Goal: Check status: Check status

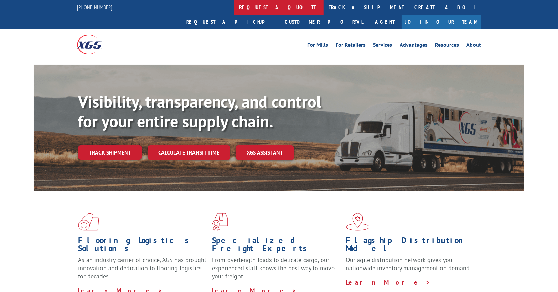
click at [234, 4] on link "request a quote" at bounding box center [279, 7] width 90 height 15
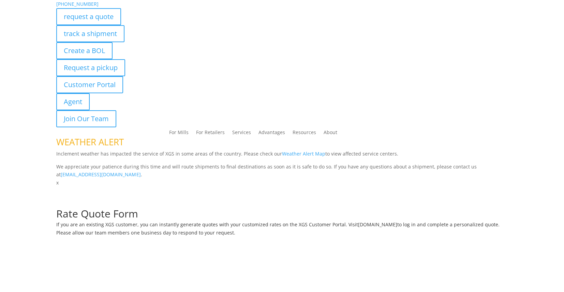
click at [240, 4] on p "[PHONE_NUMBER]" at bounding box center [281, 4] width 451 height 8
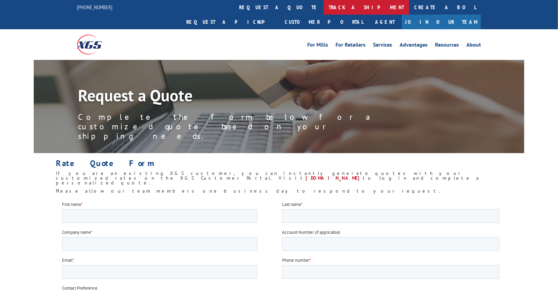
click at [324, 7] on link "track a shipment" at bounding box center [367, 7] width 86 height 15
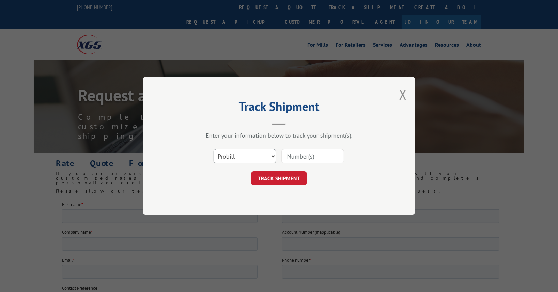
click at [271, 157] on select "Select category... Probill BOL PO" at bounding box center [245, 157] width 63 height 14
select select "bol"
click at [214, 150] on select "Select category... Probill BOL PO" at bounding box center [245, 157] width 63 height 14
click at [322, 142] on div "Enter your information below to track your shipment(s). Select category... Prob…" at bounding box center [279, 159] width 205 height 54
click at [314, 160] on input at bounding box center [313, 157] width 63 height 14
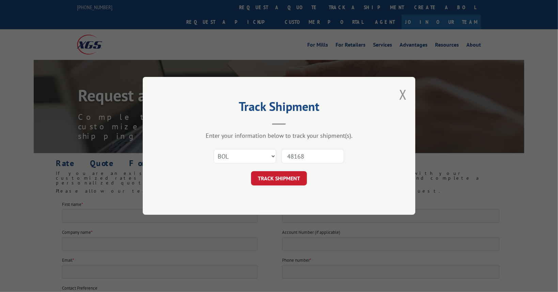
type input "481683"
click button "TRACK SHIPMENT" at bounding box center [279, 179] width 56 height 14
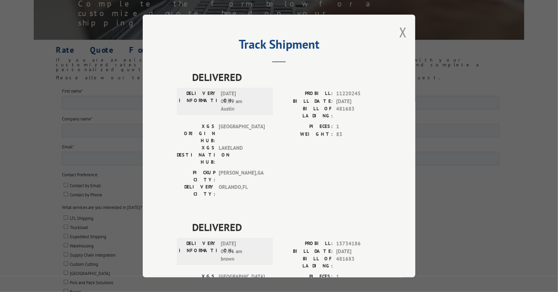
scroll to position [57, 0]
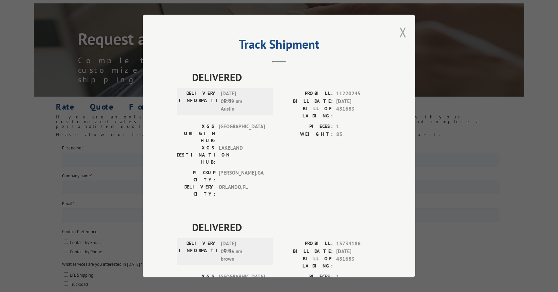
click at [401, 30] on button "Close modal" at bounding box center [402, 32] width 7 height 18
